Goal: Task Accomplishment & Management: Complete application form

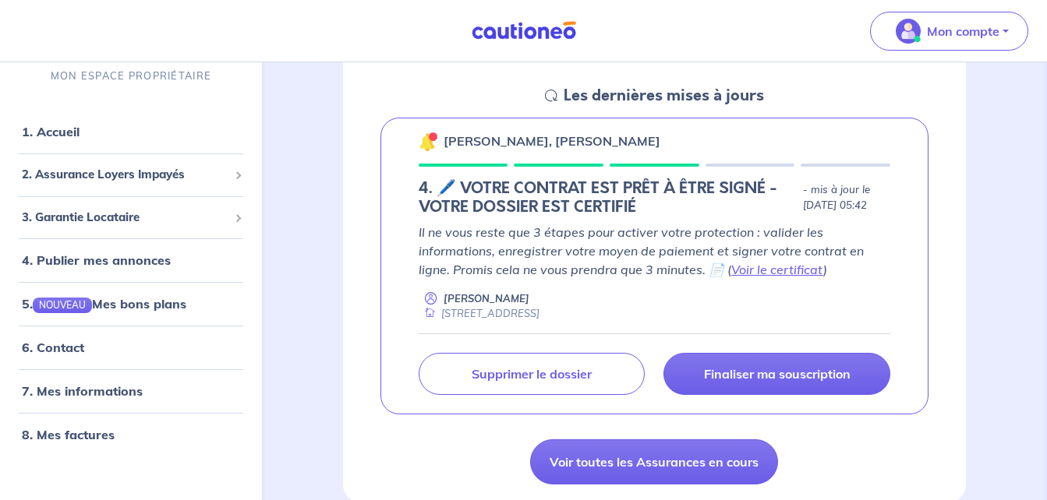
scroll to position [249, 0]
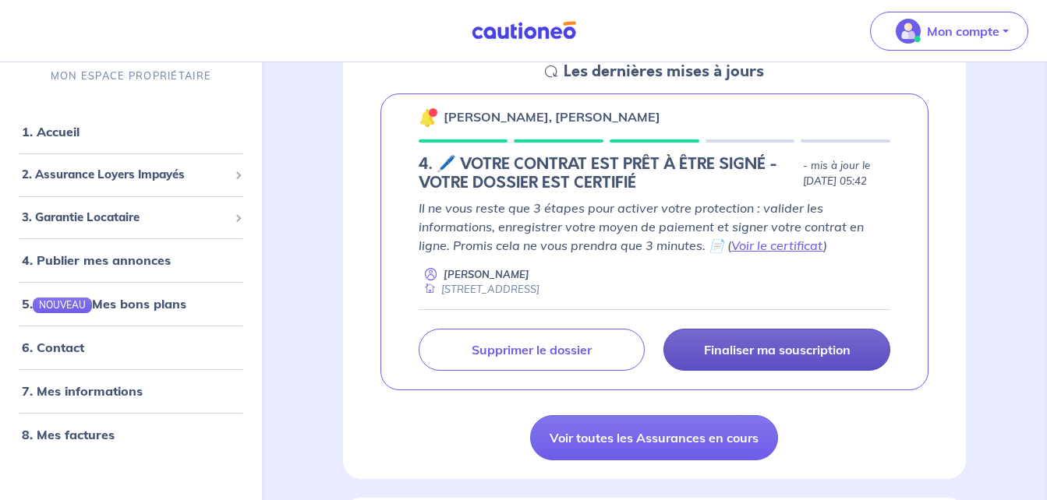
click at [773, 349] on p "Finaliser ma souscription" at bounding box center [777, 350] width 147 height 16
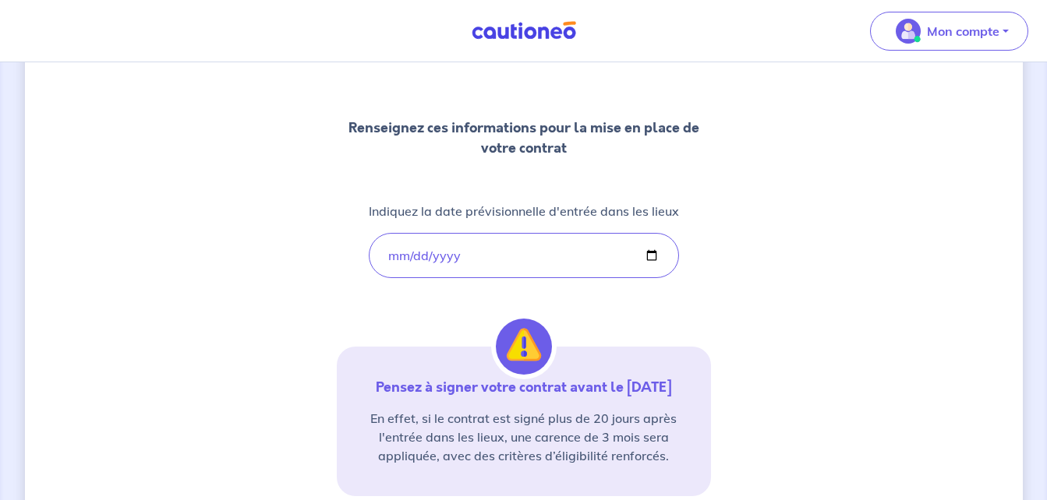
scroll to position [218, 0]
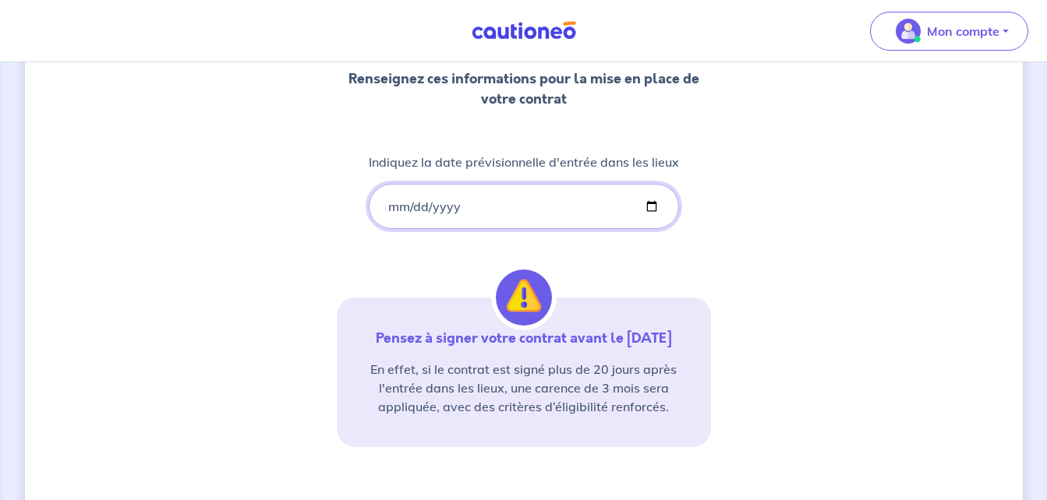
click at [476, 206] on input "[DATE]" at bounding box center [524, 206] width 310 height 45
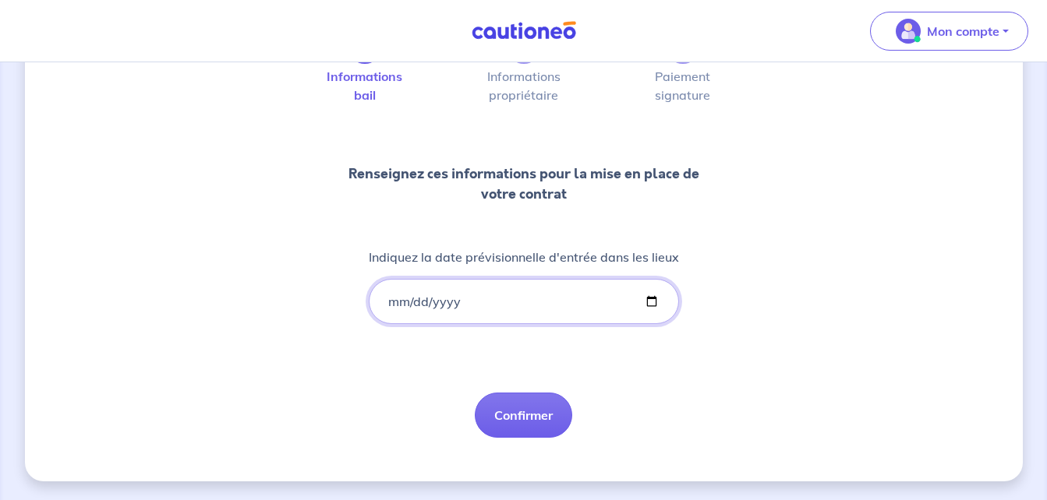
type input "[DATE]"
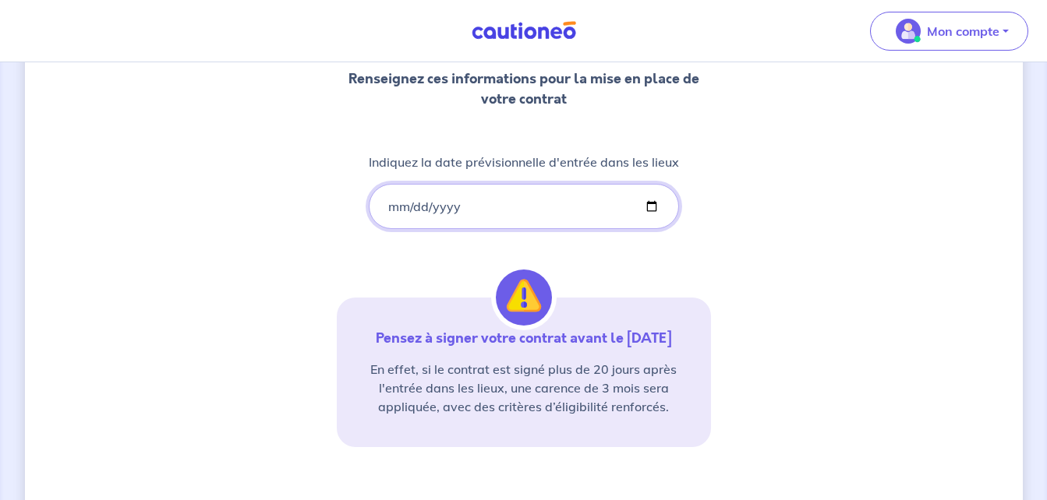
click at [625, 210] on input "[DATE]" at bounding box center [524, 206] width 310 height 45
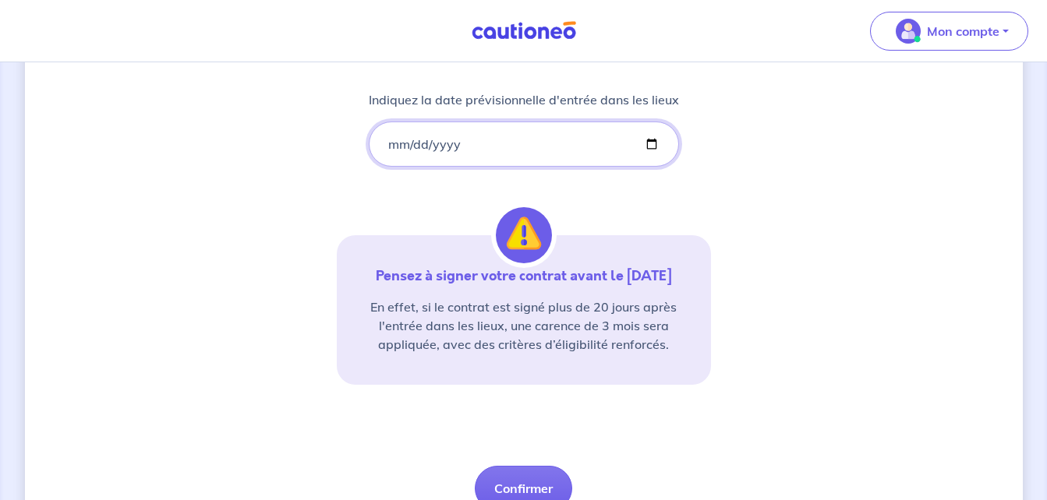
scroll to position [312, 0]
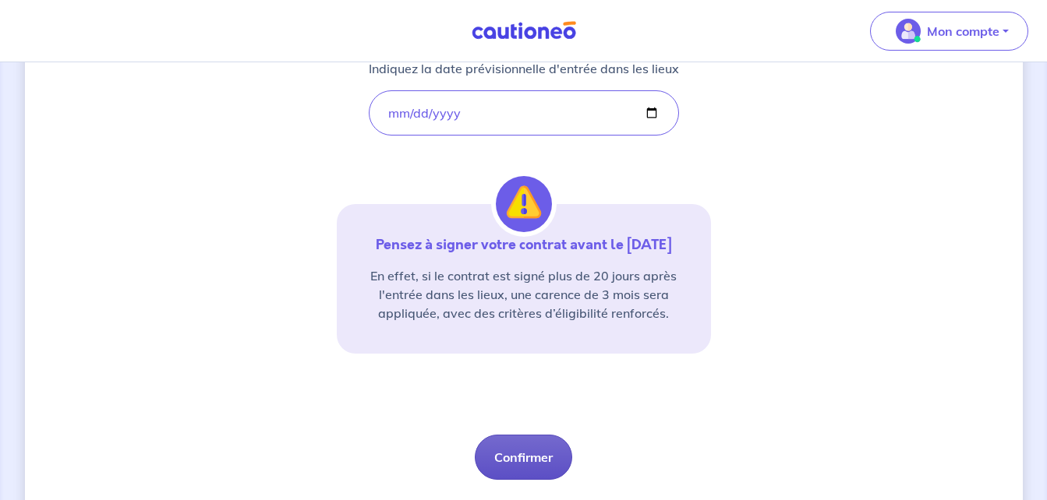
click at [538, 458] on button "Confirmer" at bounding box center [523, 457] width 97 height 45
select select "FR"
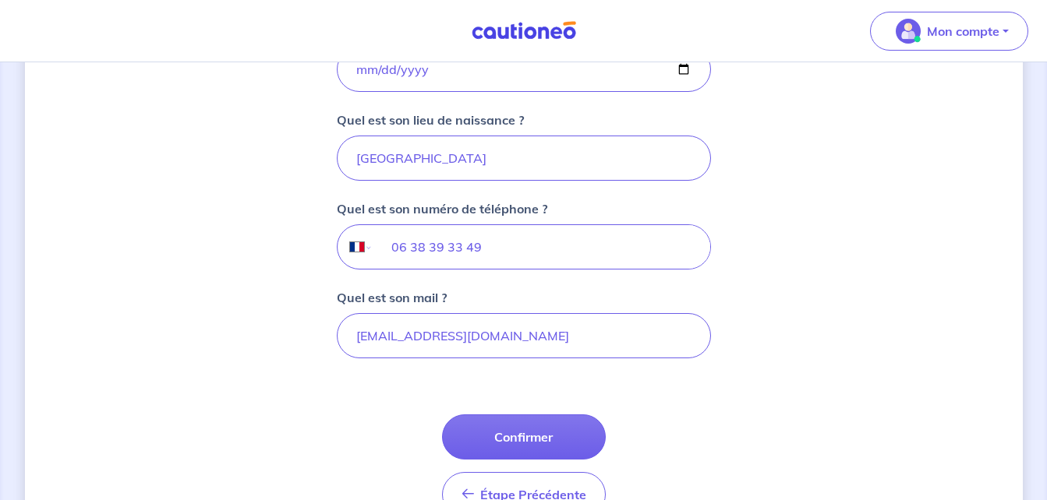
scroll to position [405, 0]
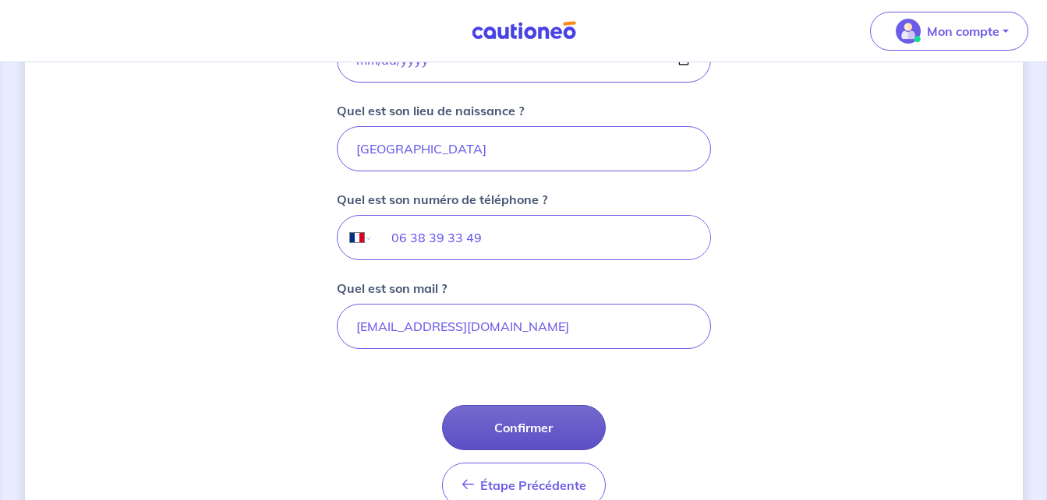
click at [526, 422] on button "Confirmer" at bounding box center [524, 427] width 164 height 45
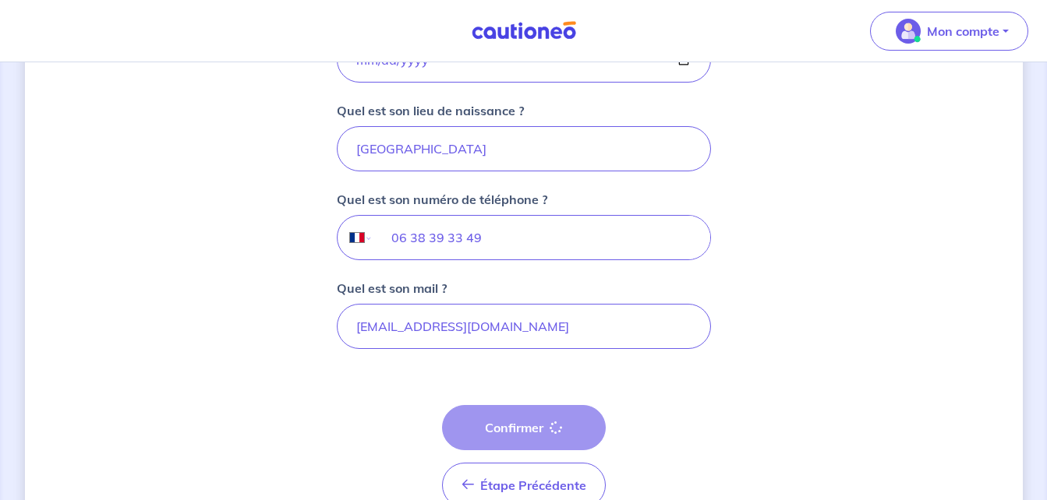
select select "FR"
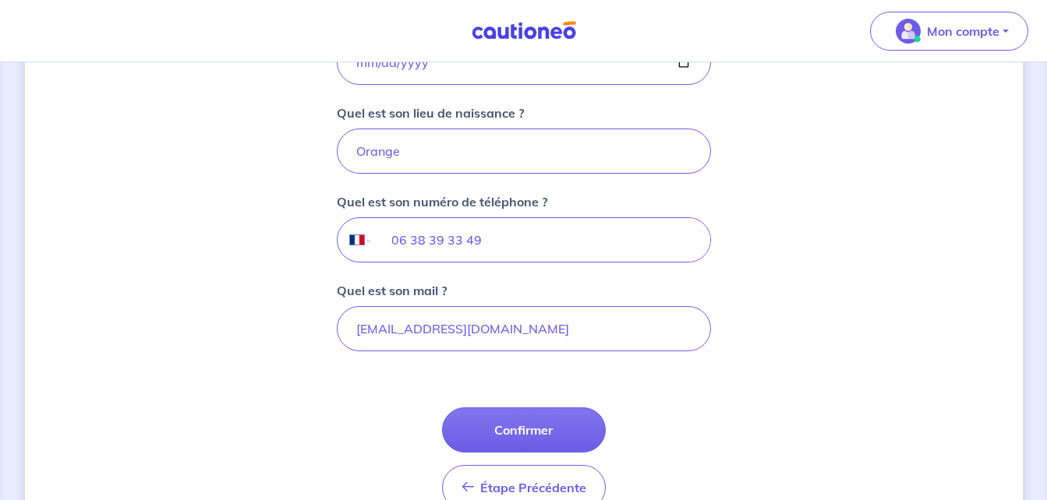
scroll to position [405, 0]
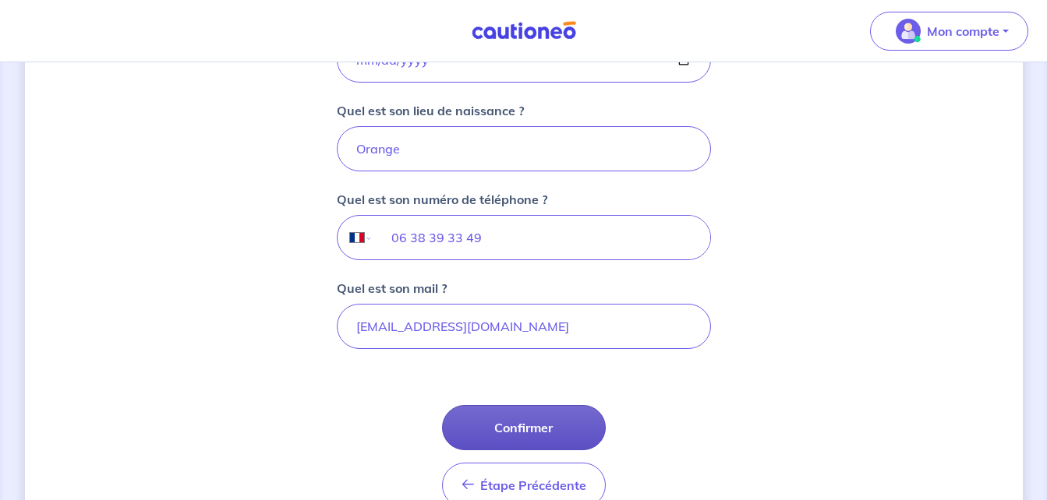
click at [552, 433] on button "Confirmer" at bounding box center [524, 427] width 164 height 45
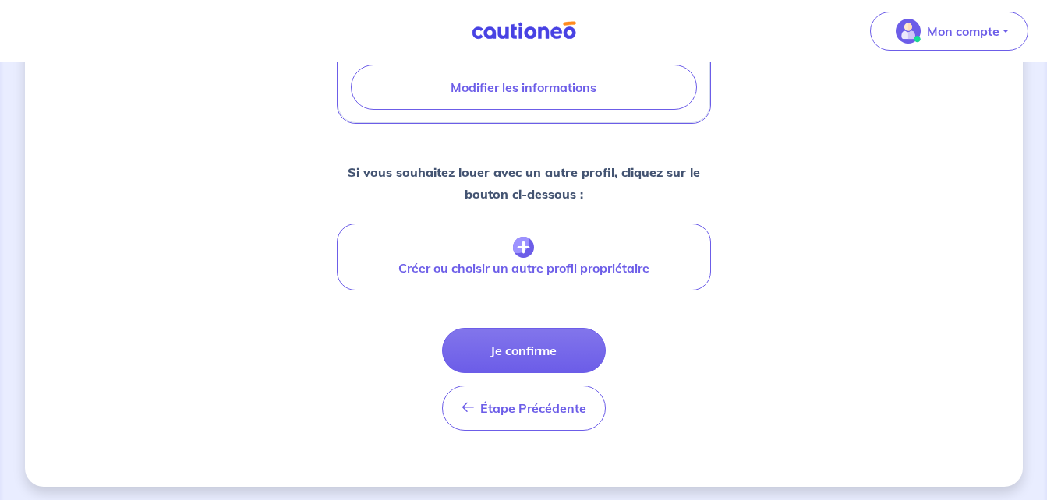
scroll to position [634, 0]
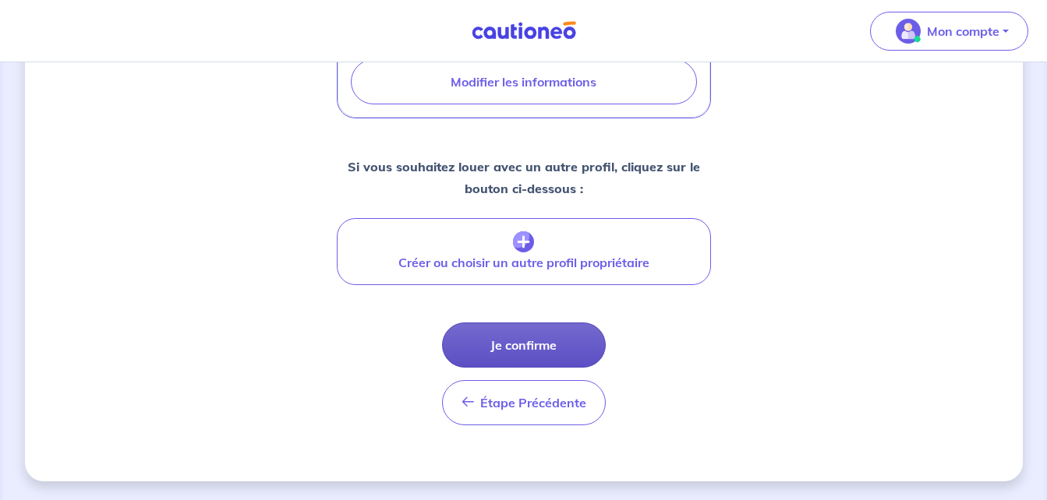
click at [556, 368] on button "Je confirme" at bounding box center [524, 345] width 164 height 45
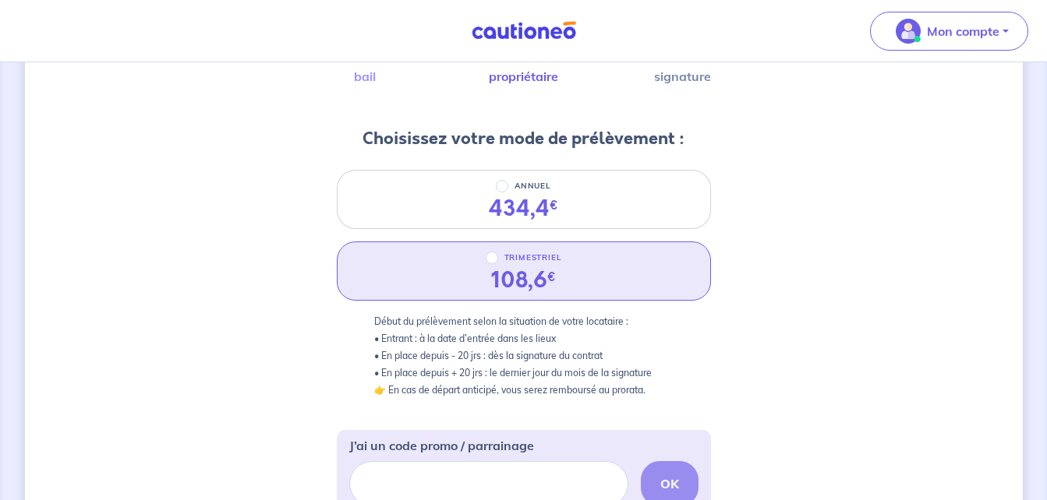
scroll to position [156, 0]
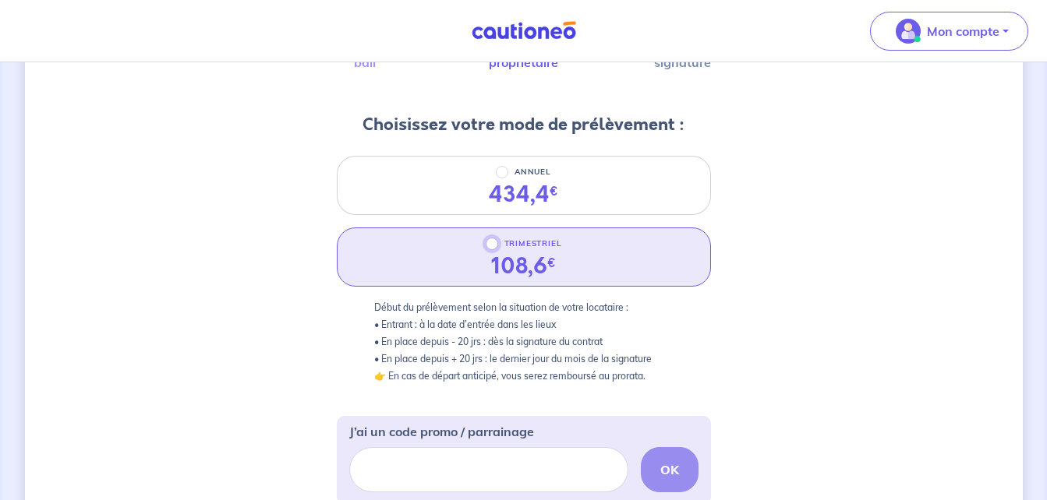
click at [491, 242] on input "TRIMESTRIEL" at bounding box center [492, 244] width 12 height 12
radio input "true"
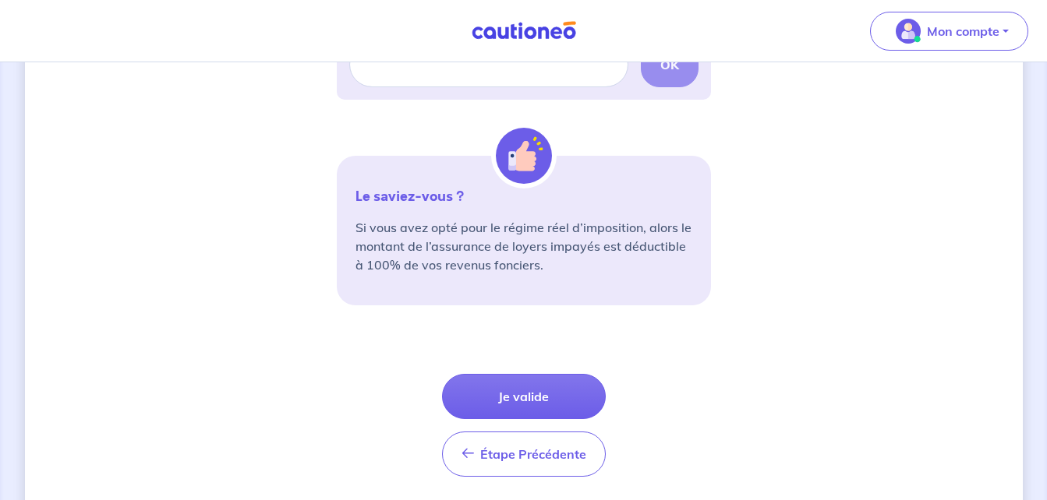
scroll to position [592, 0]
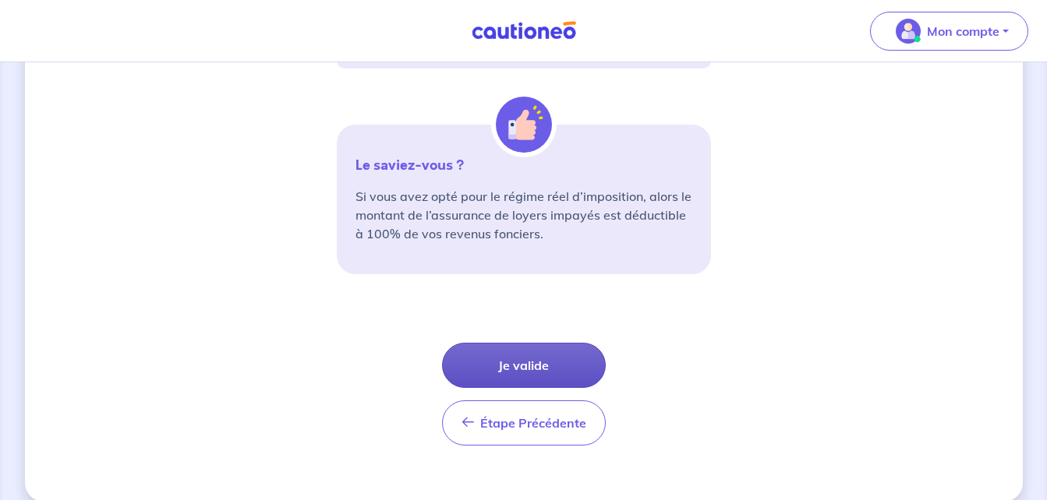
click at [515, 365] on button "Je valide" at bounding box center [524, 365] width 164 height 45
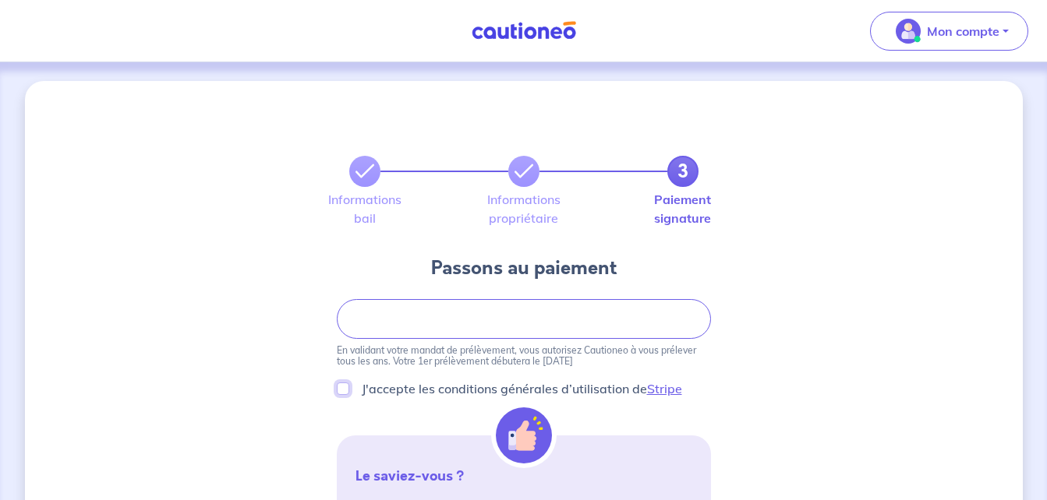
click at [341, 387] on input "J'accepte les conditions générales d’utilisation de Stripe" at bounding box center [343, 389] width 12 height 12
checkbox input "true"
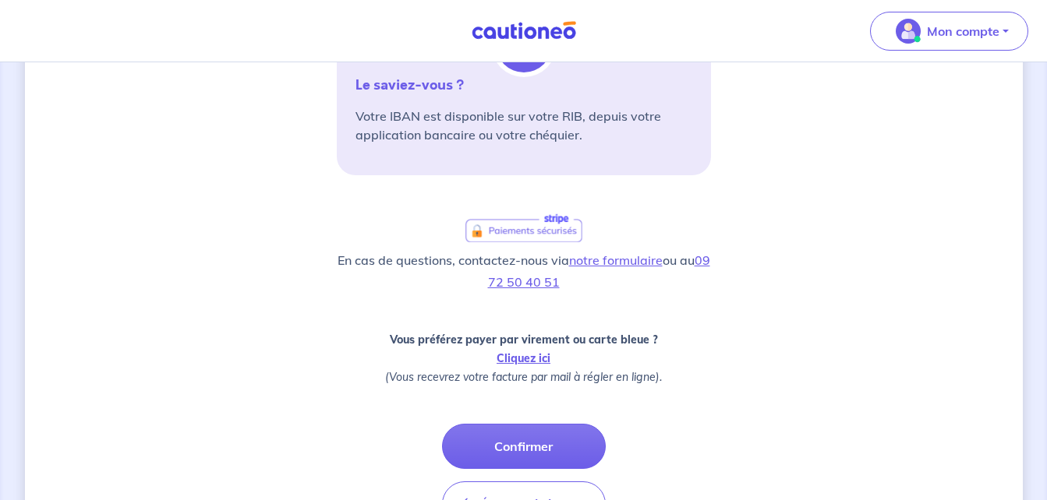
scroll to position [415, 0]
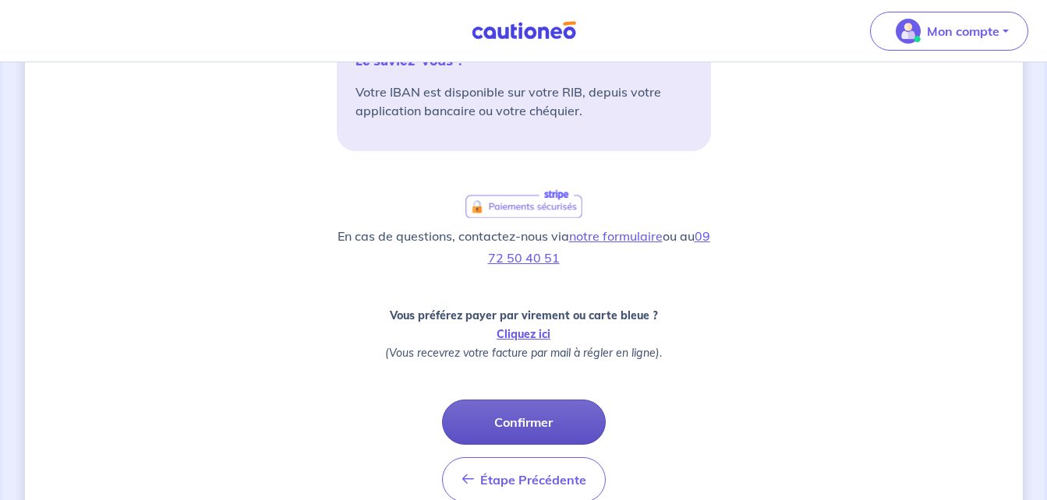
click at [513, 422] on button "Confirmer" at bounding box center [524, 422] width 164 height 45
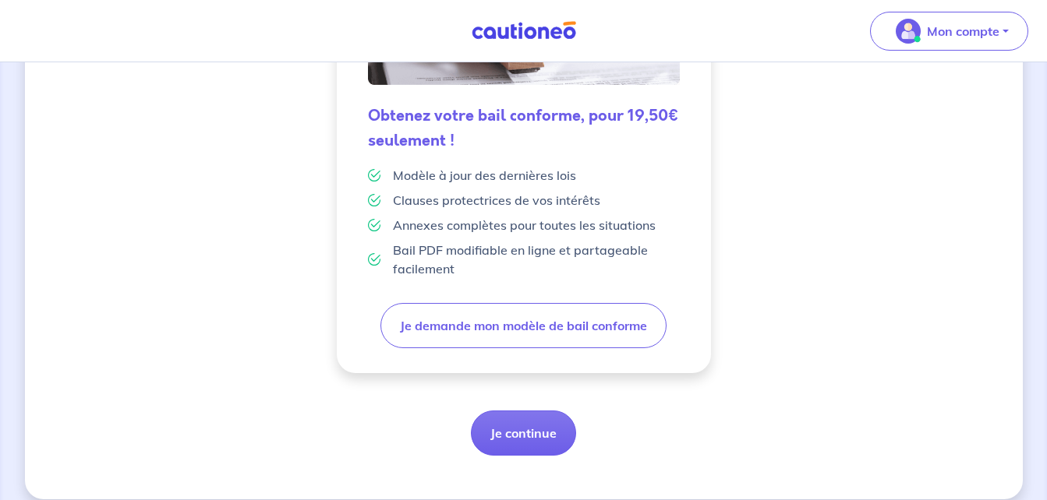
scroll to position [468, 0]
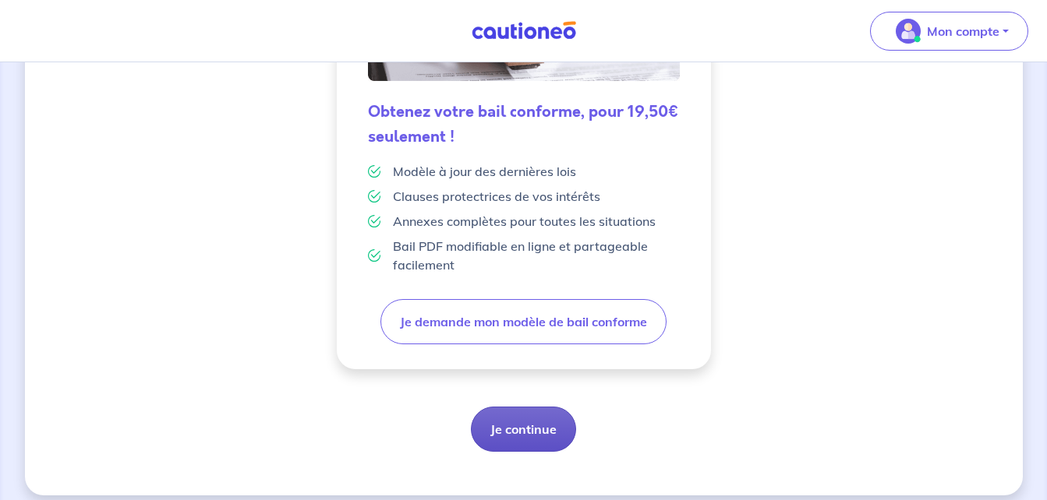
click at [526, 432] on button "Je continue" at bounding box center [523, 429] width 105 height 45
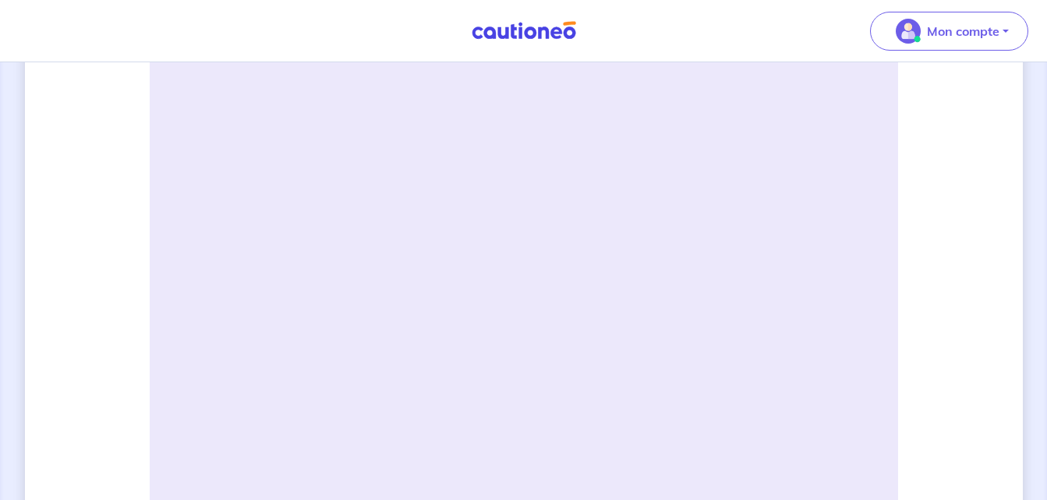
scroll to position [585, 0]
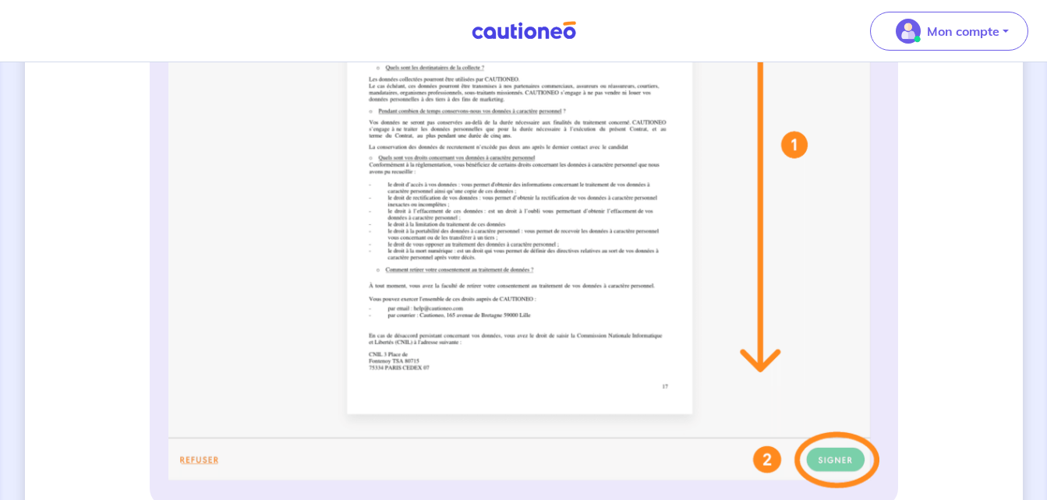
click at [762, 351] on img at bounding box center [523, 179] width 711 height 619
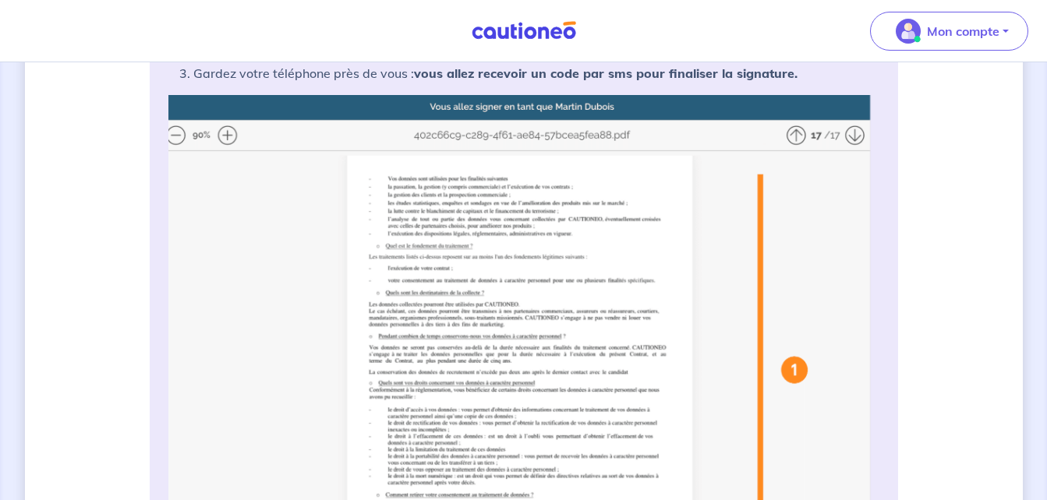
scroll to position [308, 0]
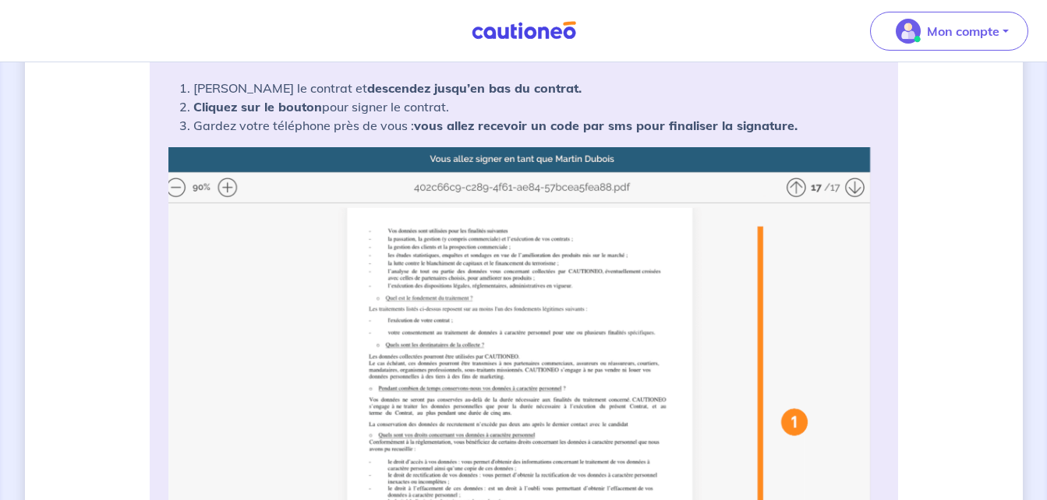
click at [796, 192] on img at bounding box center [523, 456] width 711 height 619
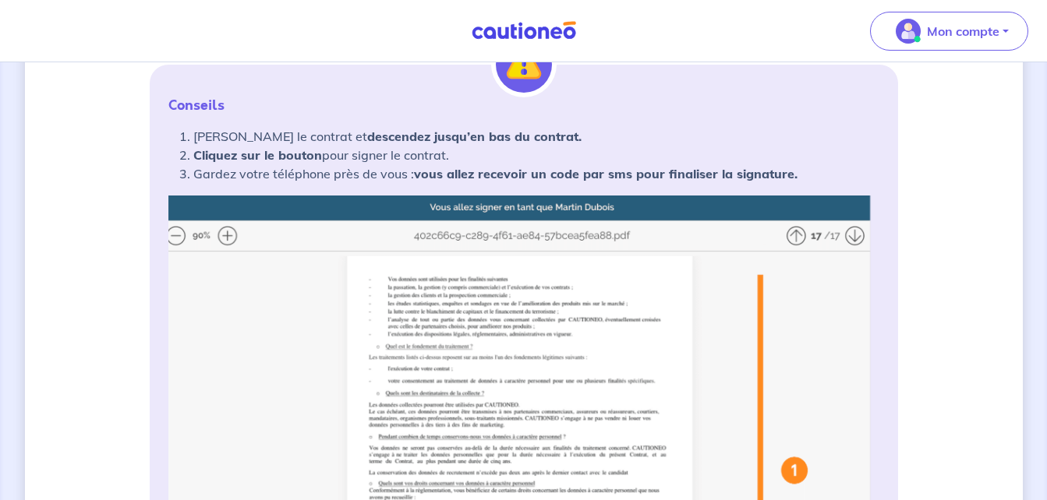
scroll to position [277, 0]
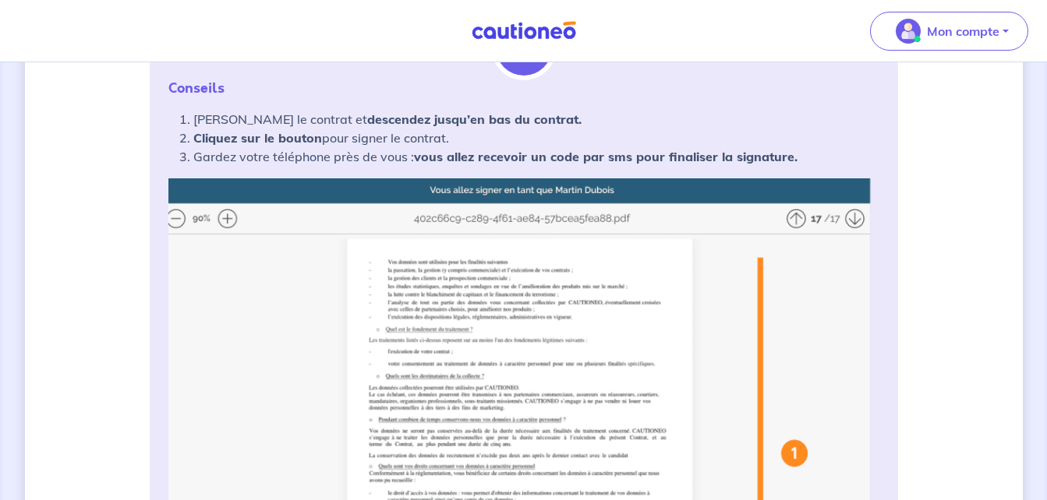
click at [797, 215] on img at bounding box center [523, 487] width 711 height 619
click at [856, 216] on img at bounding box center [523, 487] width 711 height 619
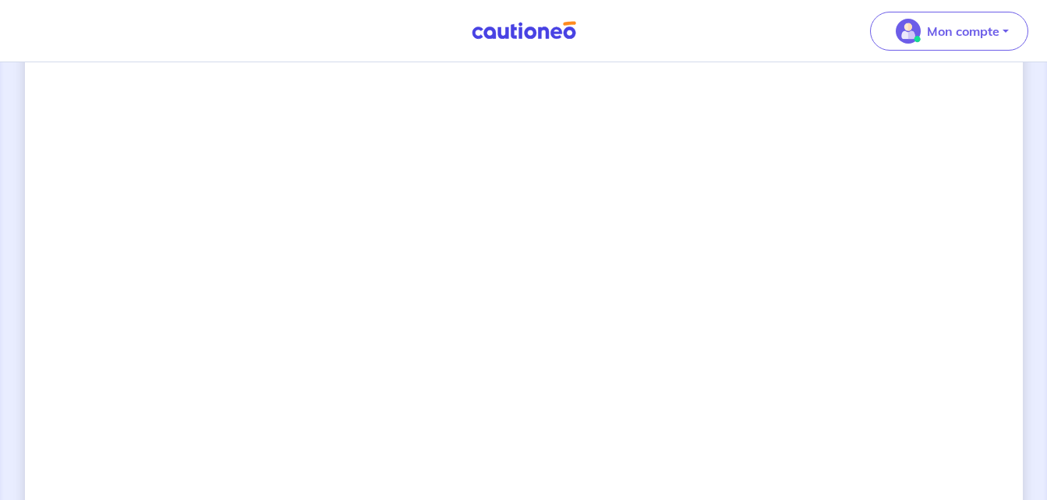
scroll to position [1118, 0]
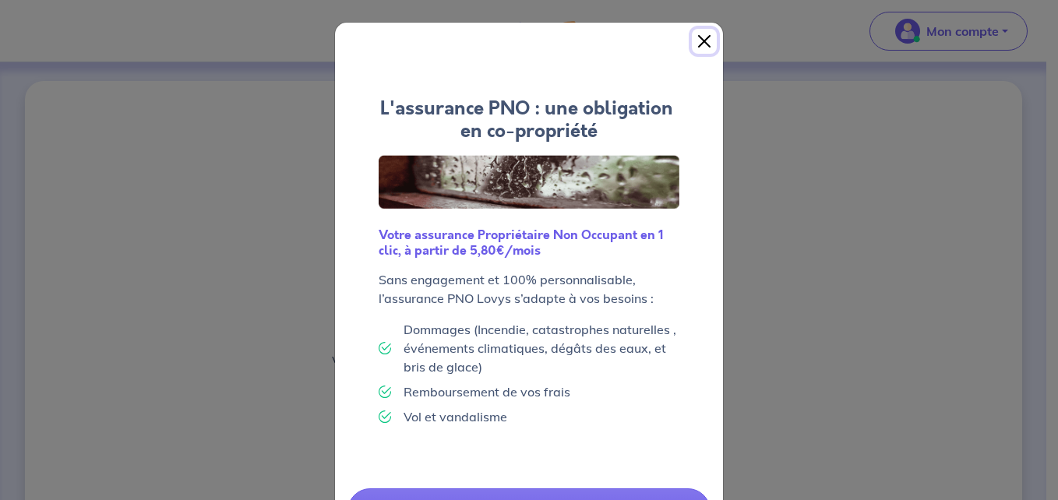
click at [694, 40] on button "Close" at bounding box center [704, 41] width 25 height 25
